Goal: Task Accomplishment & Management: Manage account settings

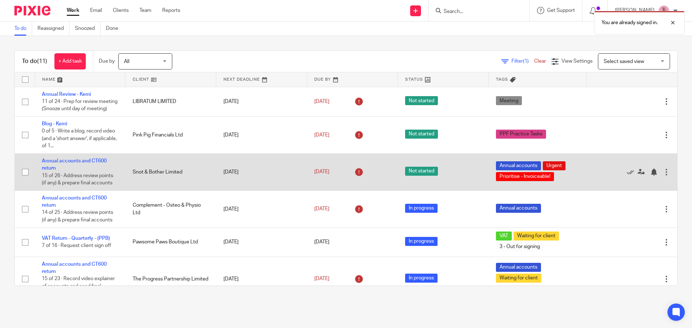
click at [85, 171] on td "Annual accounts and CT600 return 15 of 26 · Address review points (if any) & pr…" at bounding box center [80, 172] width 91 height 37
click at [78, 168] on link "Annual accounts and CT600 return" at bounding box center [74, 165] width 65 height 12
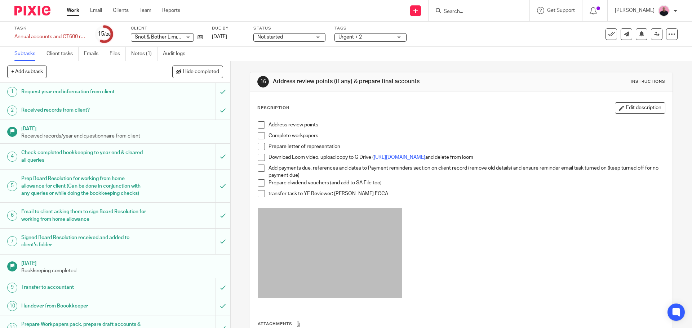
click at [258, 127] on span at bounding box center [261, 124] width 7 height 7
drag, startPoint x: 259, startPoint y: 134, endPoint x: 262, endPoint y: 148, distance: 14.1
click at [259, 135] on span at bounding box center [261, 135] width 7 height 7
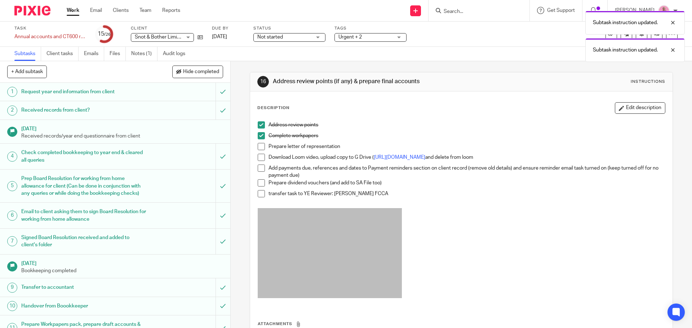
click at [260, 147] on span at bounding box center [261, 146] width 7 height 7
click at [260, 159] on span at bounding box center [261, 157] width 7 height 7
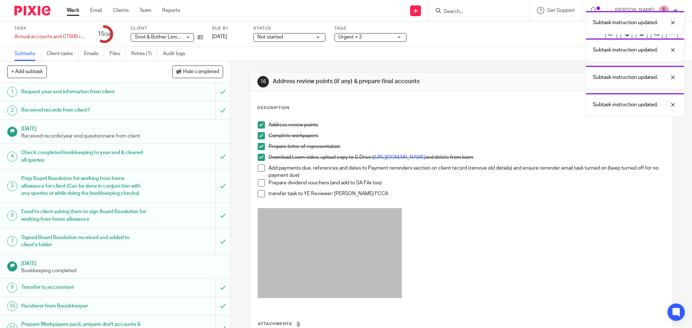
click at [260, 172] on li "Add payments due, references and dates to Payment reminders section on client r…" at bounding box center [461, 172] width 407 height 15
click at [259, 170] on span at bounding box center [261, 168] width 7 height 7
click at [258, 184] on span at bounding box center [261, 182] width 7 height 7
click at [261, 195] on span at bounding box center [261, 193] width 7 height 7
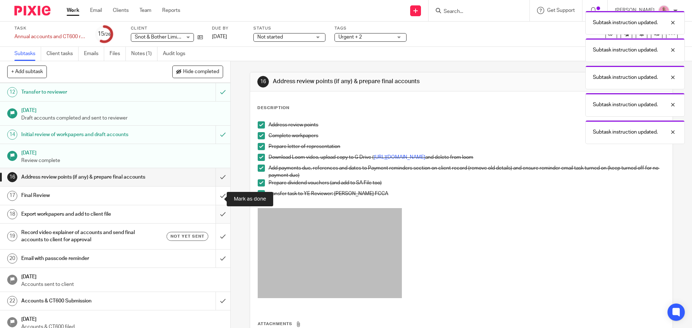
scroll to position [288, 0]
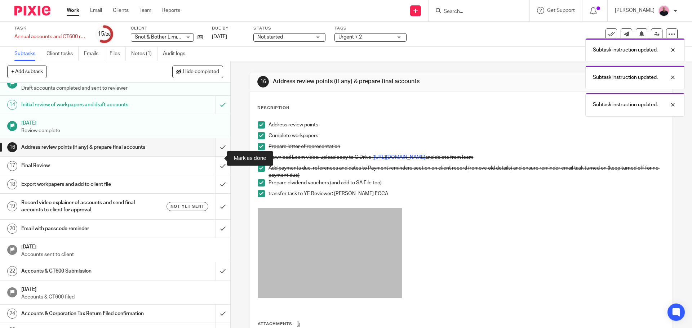
click at [213, 156] on input "submit" at bounding box center [115, 147] width 230 height 18
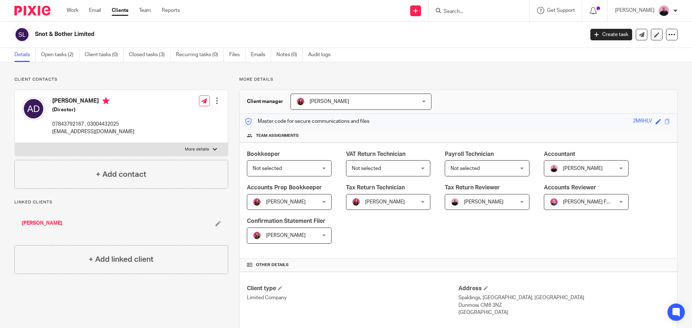
drag, startPoint x: 95, startPoint y: 35, endPoint x: 36, endPoint y: 35, distance: 58.7
click at [36, 35] on h2 "Snot & Bother Limited" at bounding box center [253, 35] width 436 height 8
copy h2 "Snot & Bother Limited"
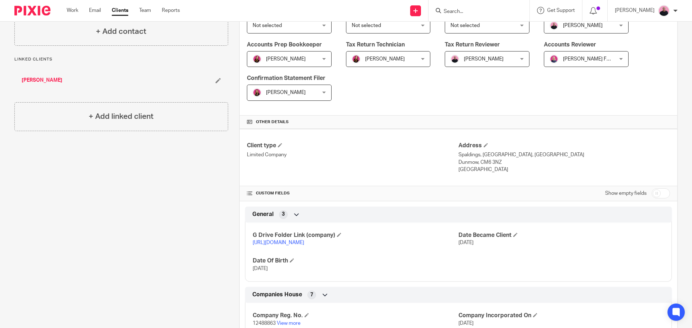
scroll to position [216, 0]
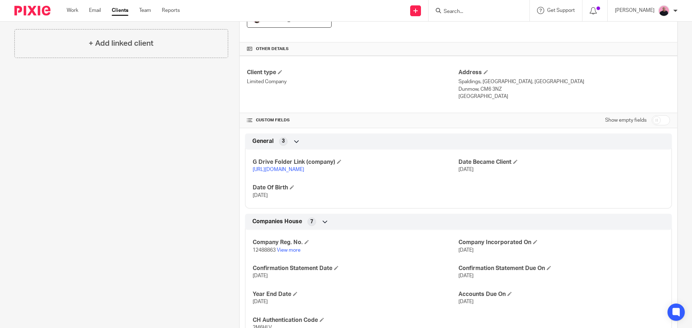
click at [298, 169] on link "[URL][DOMAIN_NAME]" at bounding box center [279, 169] width 52 height 5
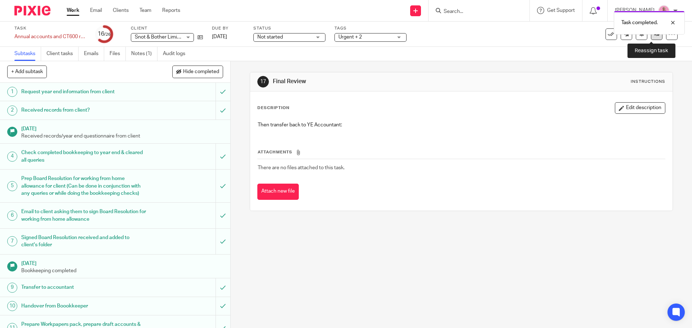
click at [651, 37] on link at bounding box center [657, 34] width 12 height 12
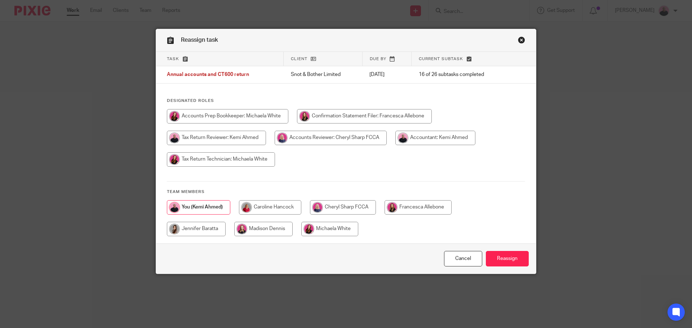
click at [329, 206] on input "radio" at bounding box center [343, 207] width 66 height 14
radio input "true"
click at [494, 258] on input "Reassign" at bounding box center [507, 258] width 43 height 15
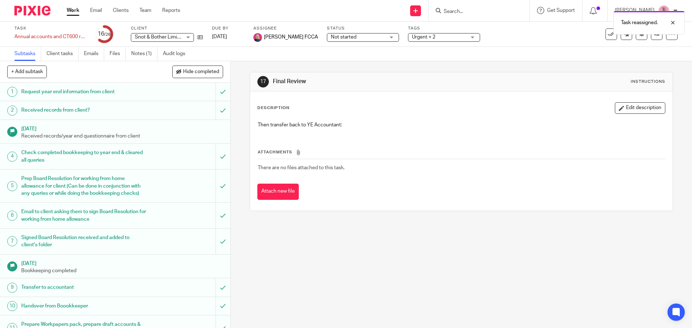
click at [75, 11] on link "Work" at bounding box center [73, 10] width 13 height 7
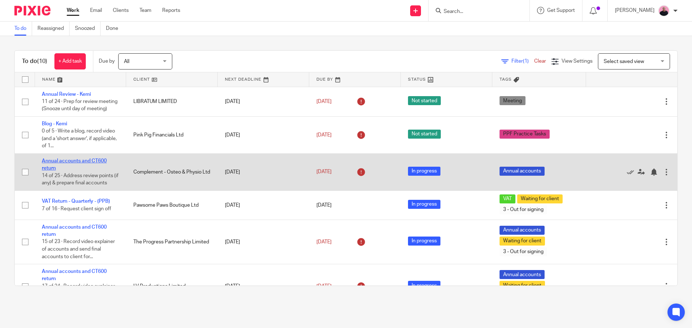
click at [68, 167] on link "Annual accounts and CT600 return" at bounding box center [74, 165] width 65 height 12
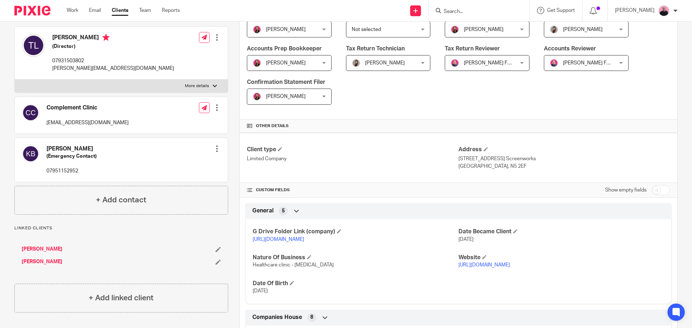
scroll to position [216, 0]
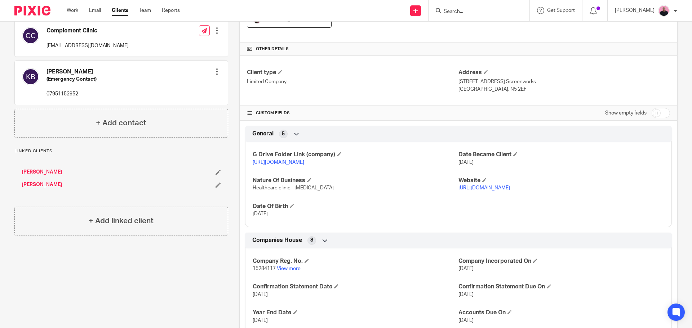
click at [288, 164] on link "[URL][DOMAIN_NAME]" at bounding box center [279, 162] width 52 height 5
